Goal: Task Accomplishment & Management: Manage account settings

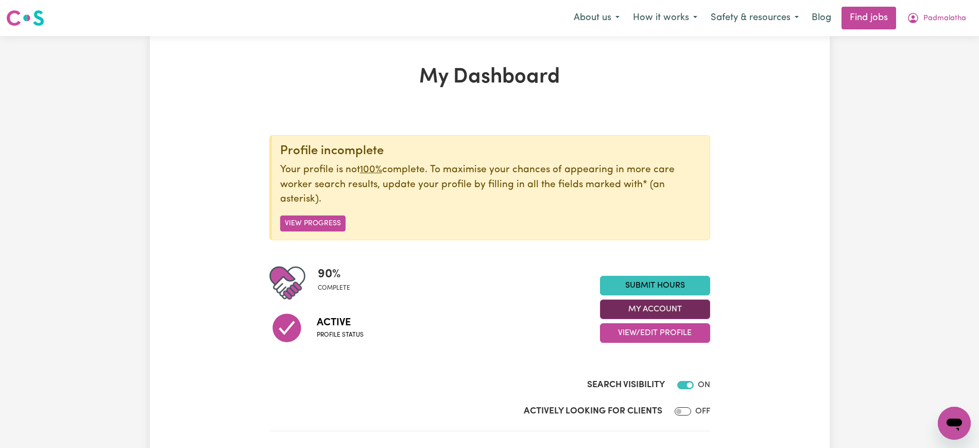
click at [665, 302] on button "My Account" at bounding box center [655, 309] width 110 height 20
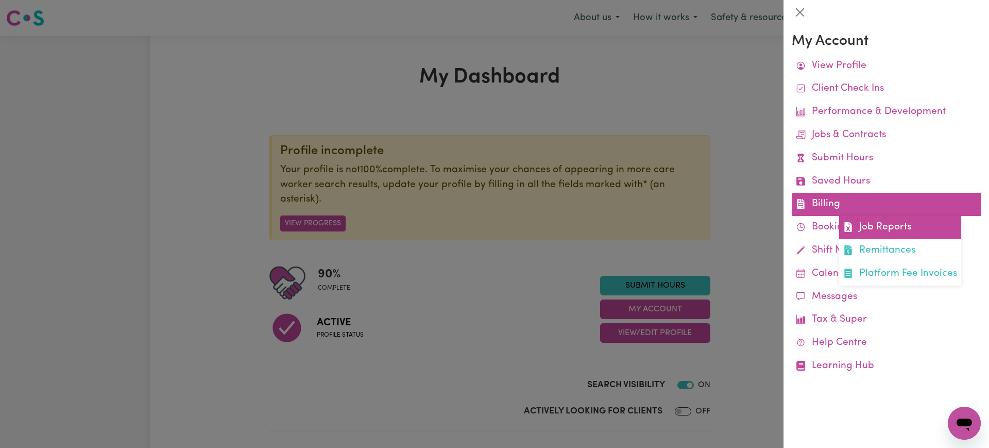
click at [851, 223] on span at bounding box center [848, 227] width 10 height 15
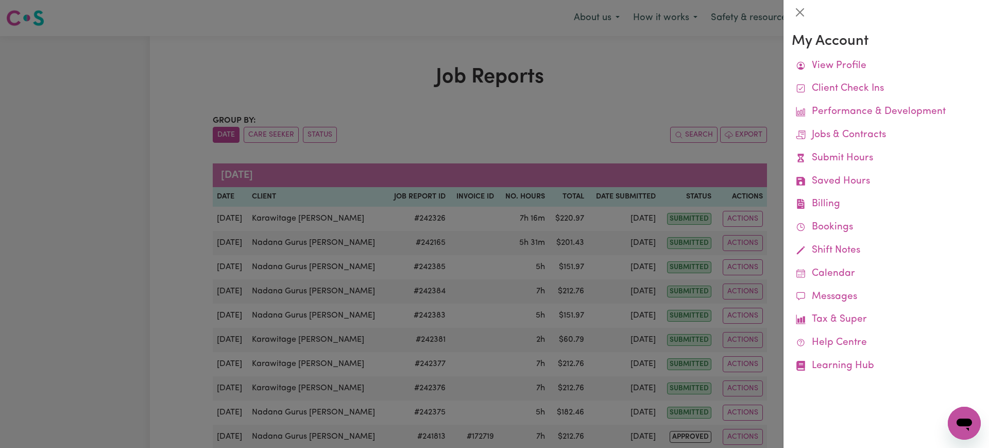
click at [586, 99] on div at bounding box center [494, 224] width 989 height 448
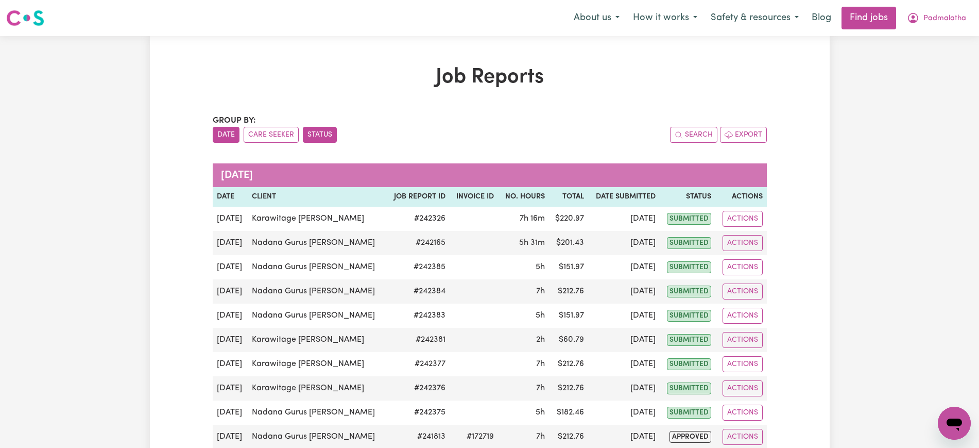
click at [333, 132] on button "Status" at bounding box center [320, 135] width 34 height 16
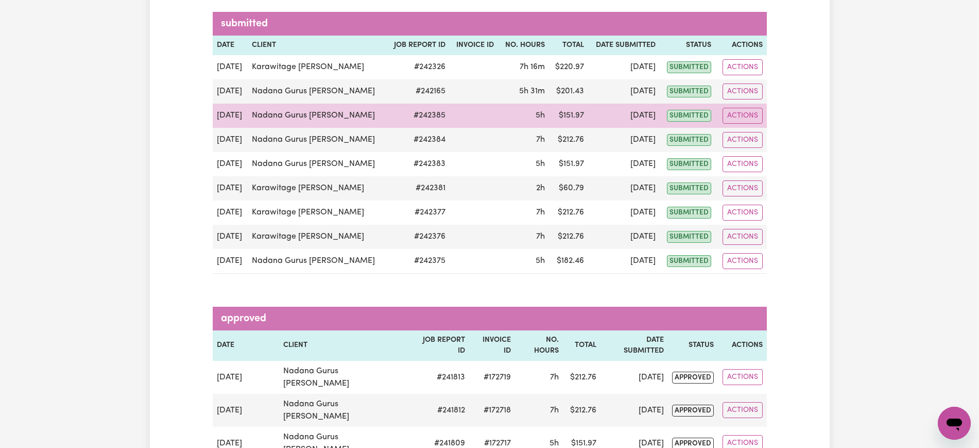
scroll to position [129, 0]
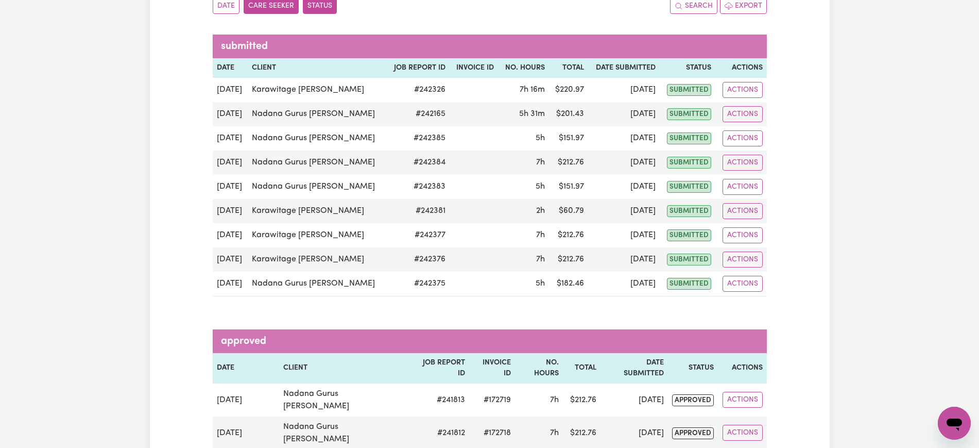
click at [291, 8] on button "Care Seeker" at bounding box center [271, 6] width 55 height 16
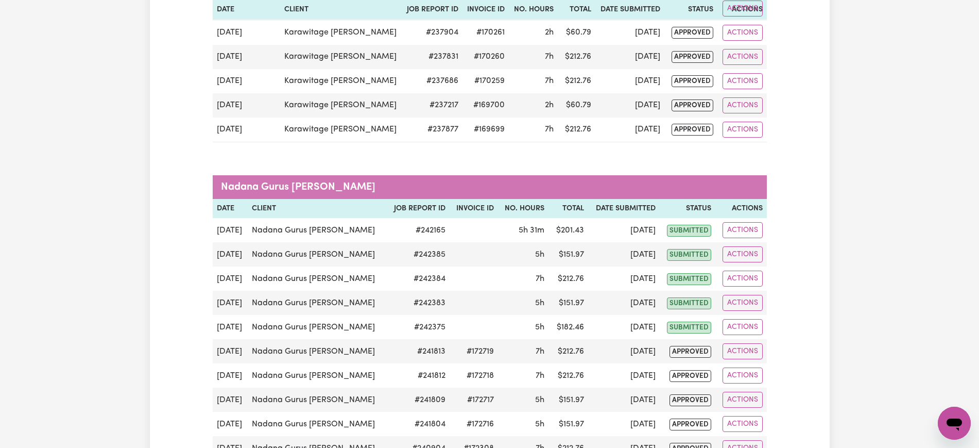
scroll to position [644, 0]
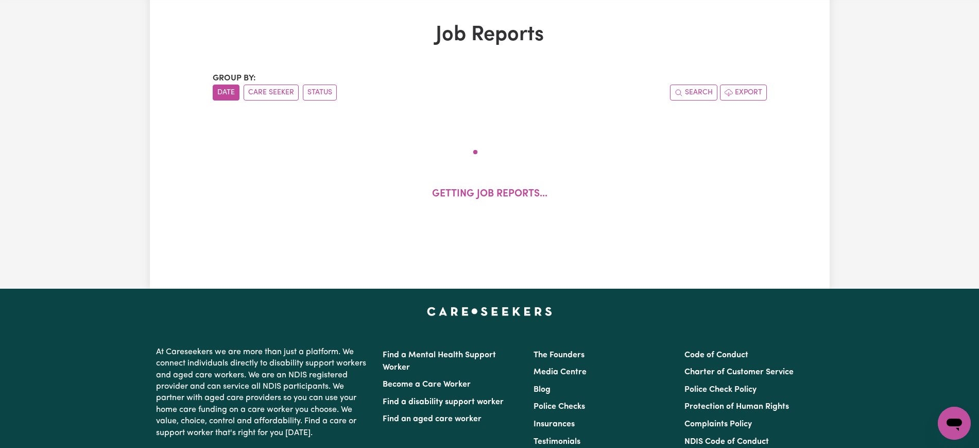
scroll to position [64, 0]
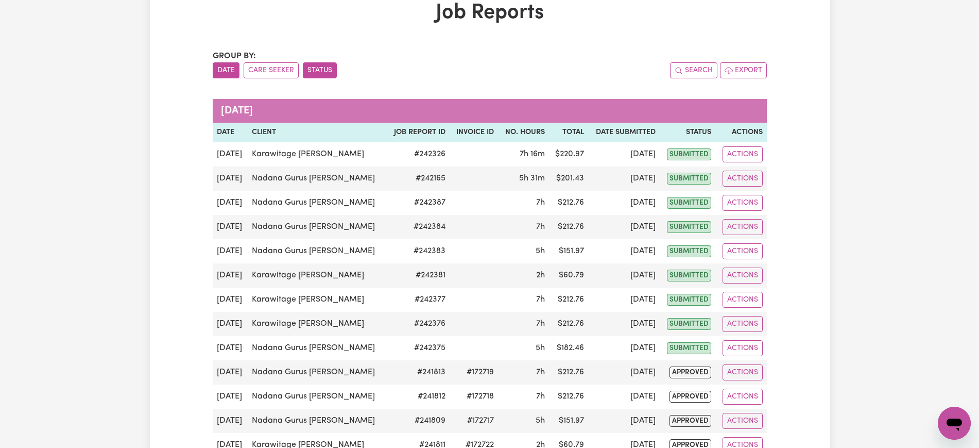
drag, startPoint x: 285, startPoint y: 73, endPoint x: 302, endPoint y: 66, distance: 18.6
click at [285, 73] on button "Care Seeker" at bounding box center [271, 70] width 55 height 16
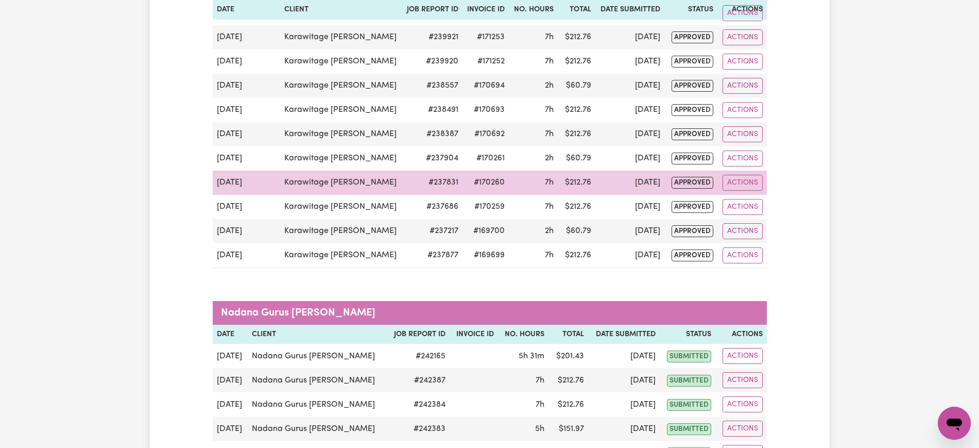
scroll to position [580, 0]
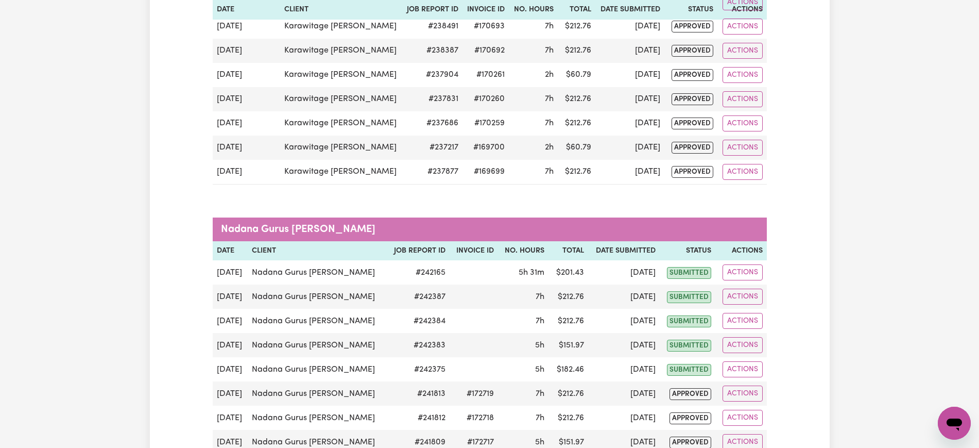
click at [908, 16] on div "Job Reports Group by: Date Care Seeker Status Search Export Karawitage [PERSON_…" at bounding box center [489, 224] width 979 height 1536
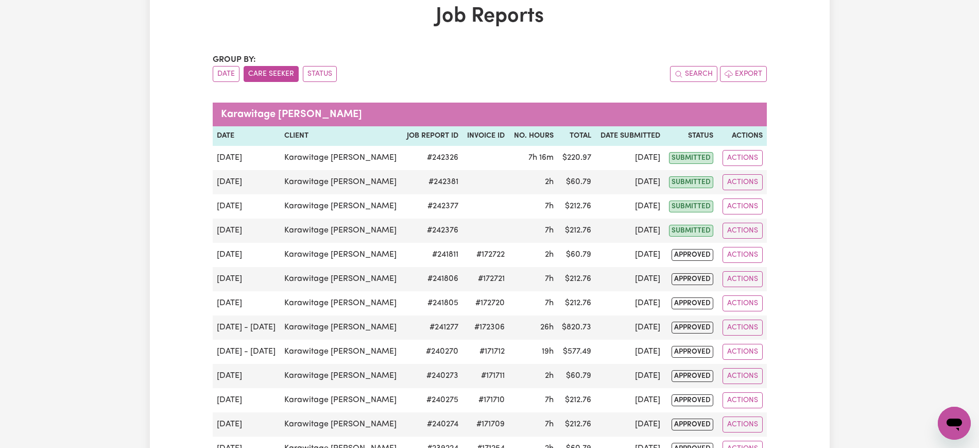
scroll to position [0, 0]
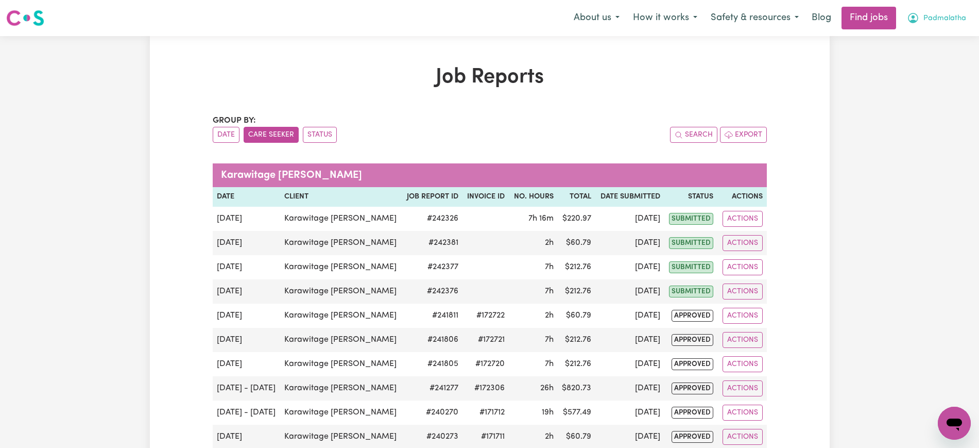
click at [910, 15] on icon "My Account" at bounding box center [913, 18] width 12 height 12
click at [594, 85] on h1 "Job Reports" at bounding box center [490, 77] width 554 height 25
click at [305, 140] on button "Status" at bounding box center [320, 135] width 34 height 16
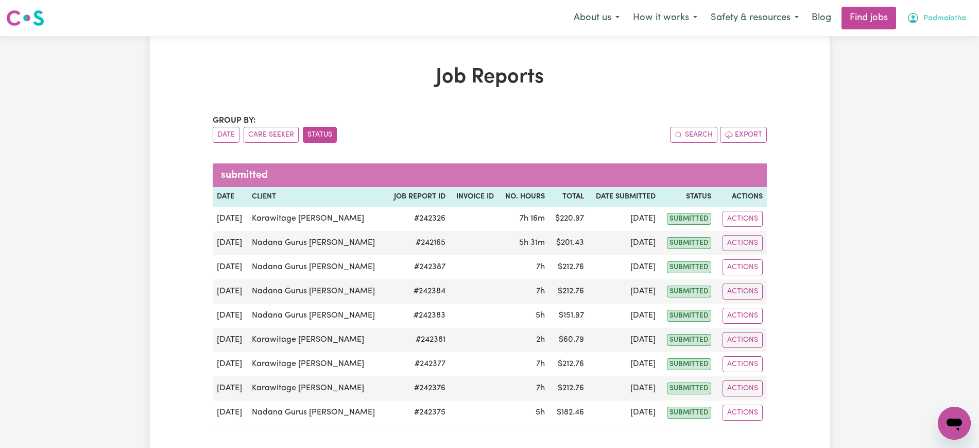
click at [925, 16] on span "Padmalatha" at bounding box center [945, 18] width 43 height 11
click at [919, 72] on link "Logout" at bounding box center [931, 79] width 81 height 20
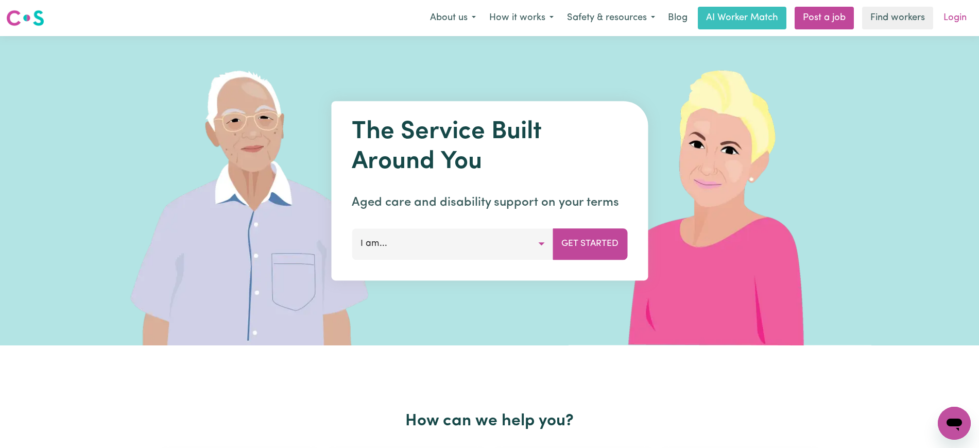
click at [961, 19] on link "Login" at bounding box center [956, 18] width 36 height 23
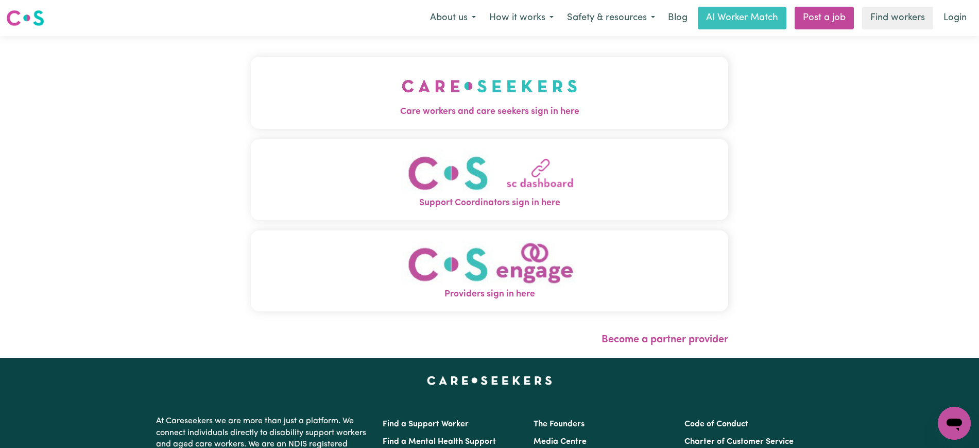
click at [498, 108] on span "Care workers and care seekers sign in here" at bounding box center [490, 111] width 478 height 13
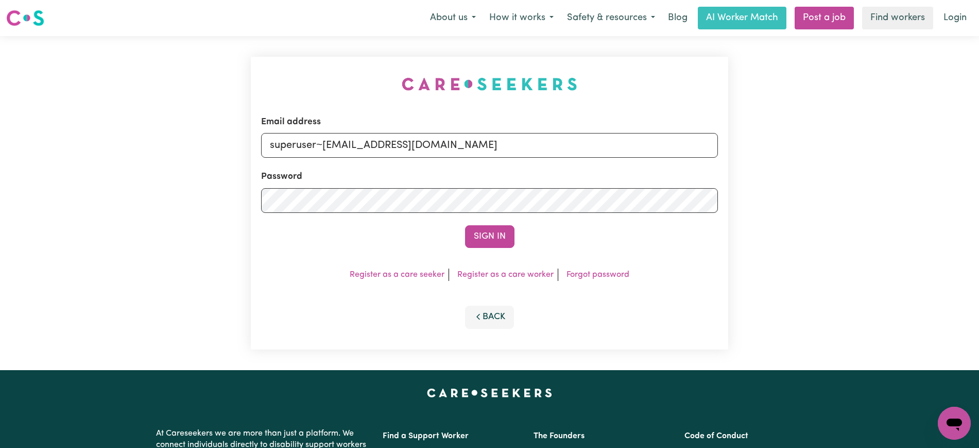
click at [270, 73] on div "Email address superuser~[EMAIL_ADDRESS][DOMAIN_NAME] Password Sign In Register …" at bounding box center [490, 203] width 490 height 334
drag, startPoint x: 323, startPoint y: 144, endPoint x: 940, endPoint y: 163, distance: 617.5
click at [940, 163] on div "Email address superuser~[EMAIL_ADDRESS][DOMAIN_NAME] Password Sign In Register …" at bounding box center [489, 203] width 979 height 334
type input "superuser~[EMAIL_ADDRESS][DOMAIN_NAME]"
click at [465, 225] on button "Sign In" at bounding box center [489, 236] width 49 height 23
